Goal: Task Accomplishment & Management: Manage account settings

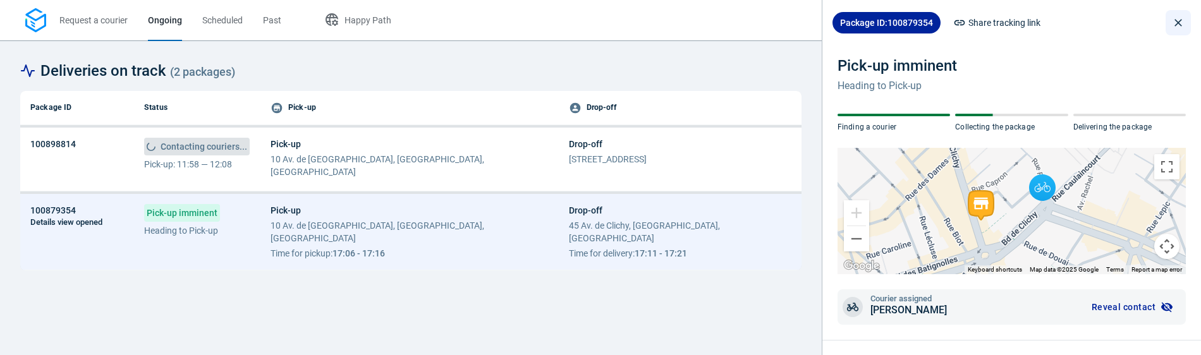
click at [1178, 22] on icon "close drawer" at bounding box center [1178, 23] width 8 height 8
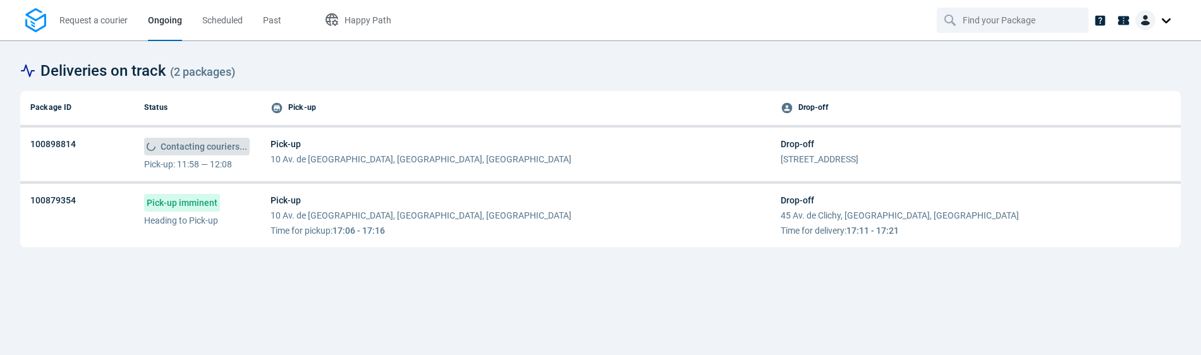
click at [1167, 21] on div at bounding box center [1155, 20] width 40 height 20
click at [1124, 75] on span "Settings" at bounding box center [1122, 77] width 32 height 13
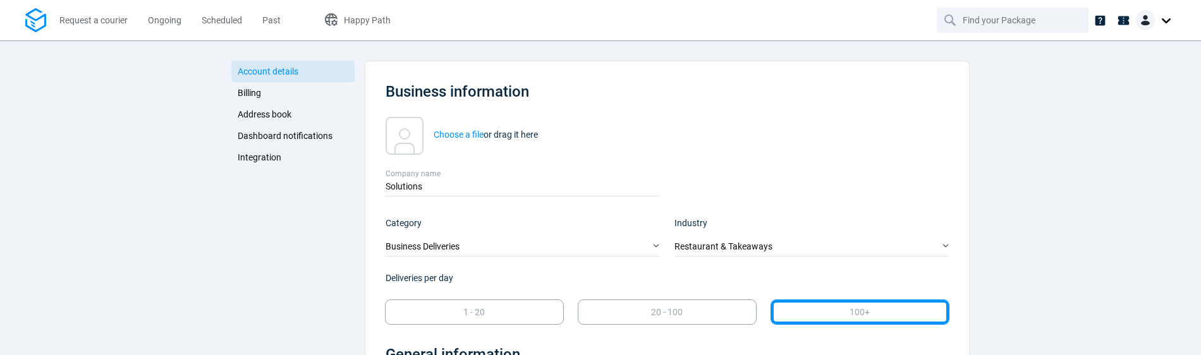
click at [276, 154] on span "Integration" at bounding box center [260, 157] width 44 height 10
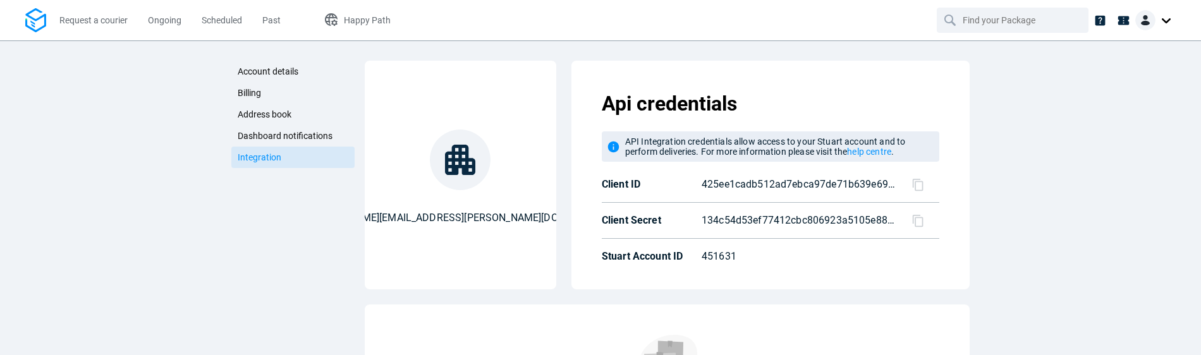
click at [726, 254] on p "451631" at bounding box center [792, 256] width 181 height 15
copy p "451631"
